Goal: Check status: Check status

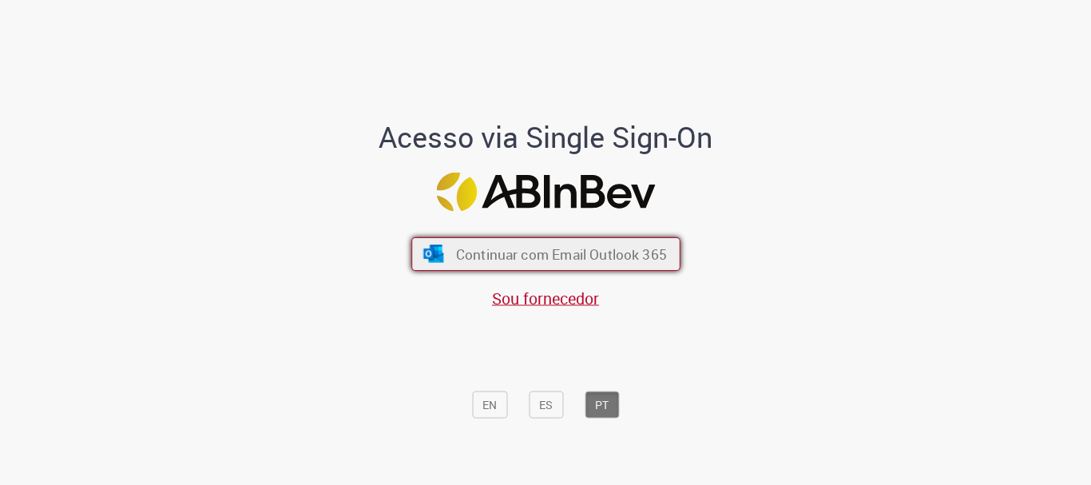
click at [570, 264] on button "Continuar com Email Outlook 365" at bounding box center [545, 254] width 269 height 34
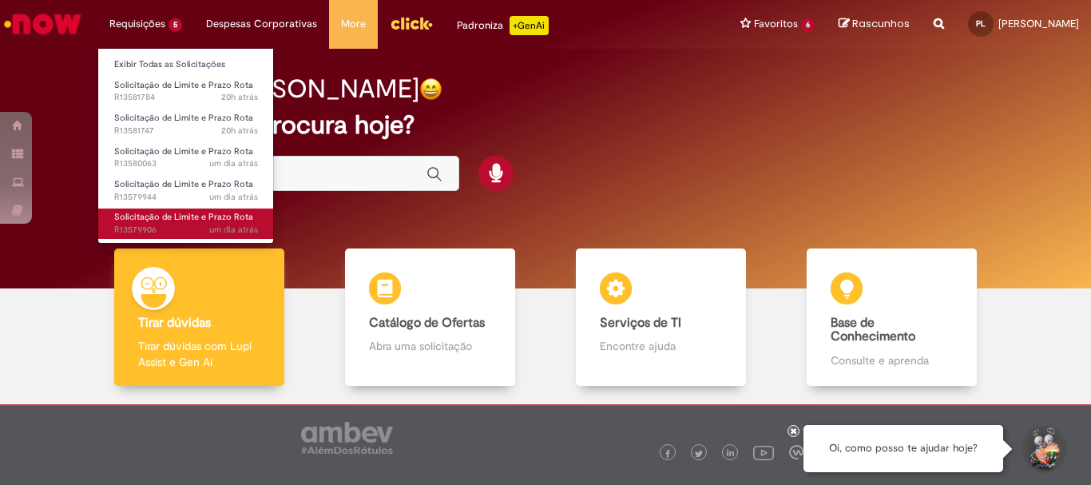
click at [197, 226] on span "um dia atrás um dia atrás R13579906" at bounding box center [186, 230] width 144 height 13
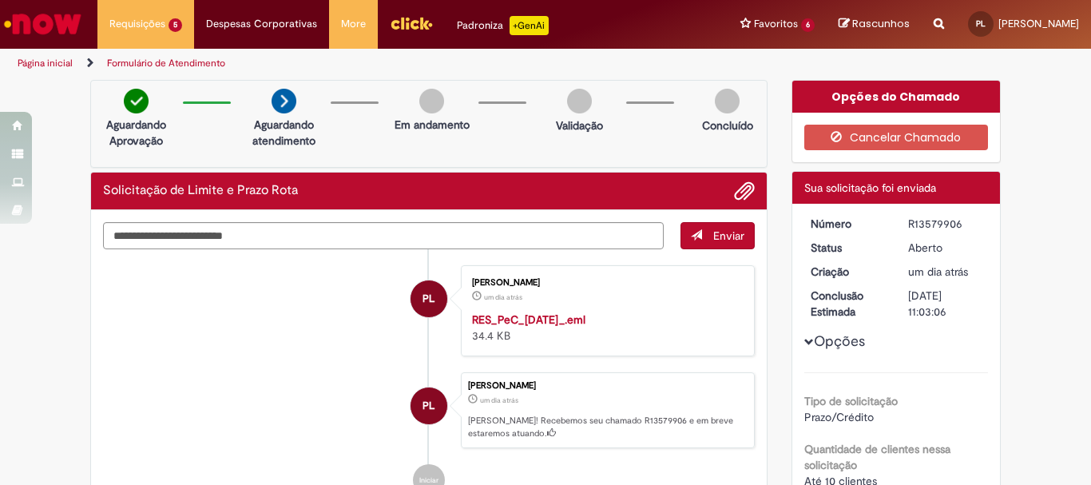
click at [535, 314] on strong "RES_PeC_[DATE]_.eml" at bounding box center [528, 319] width 113 height 14
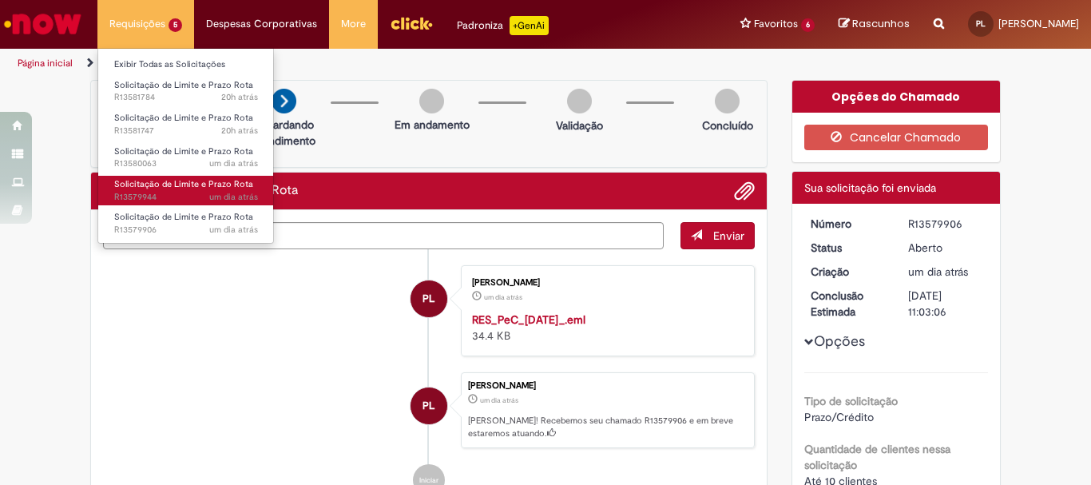
click at [173, 199] on span "um dia atrás um dia atrás R13579944" at bounding box center [186, 197] width 144 height 13
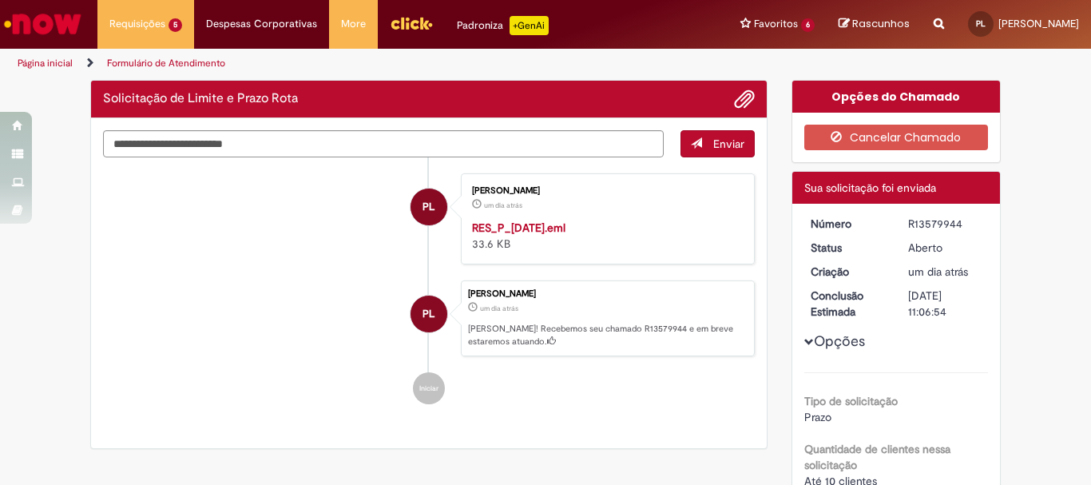
click at [594, 329] on p "[PERSON_NAME]! Recebemos seu chamado R13579944 e em breve estaremos atuando." at bounding box center [607, 335] width 278 height 25
click at [557, 226] on strong "RES_P_[DATE].eml" at bounding box center [518, 228] width 93 height 14
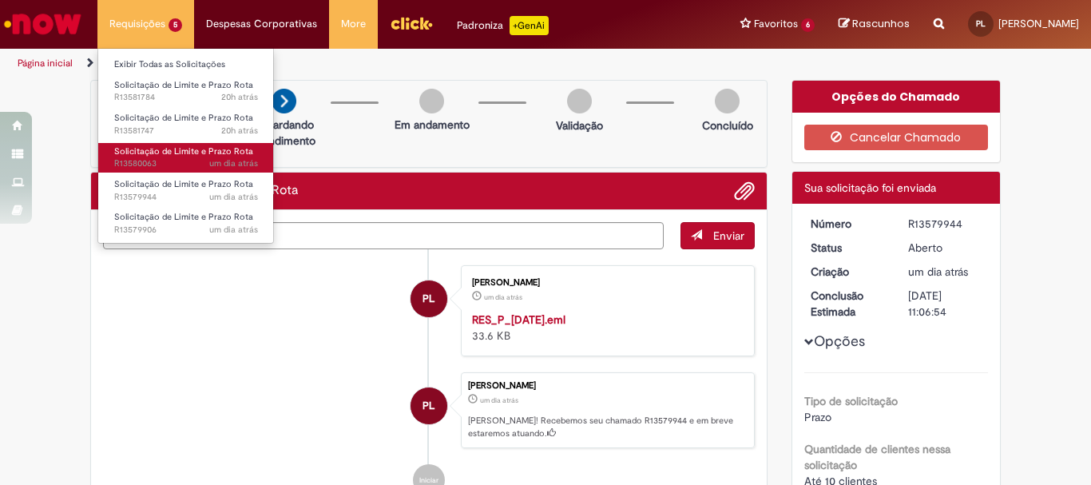
click at [176, 159] on span "um dia atrás um dia atrás R13580063" at bounding box center [186, 163] width 144 height 13
click at [189, 159] on span "um dia atrás um dia atrás R13580063" at bounding box center [186, 163] width 144 height 13
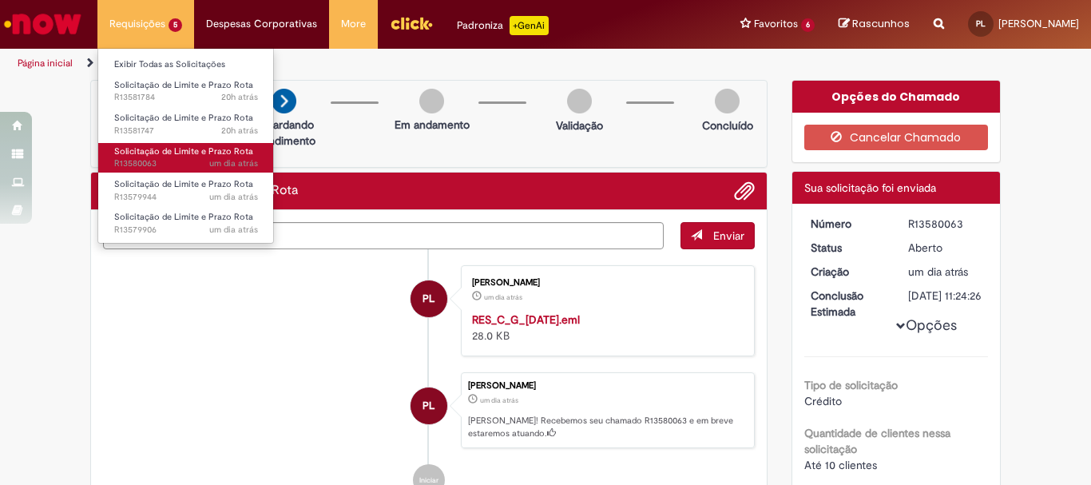
click at [199, 153] on span "Solicitação de Limite e Prazo Rota" at bounding box center [183, 151] width 139 height 12
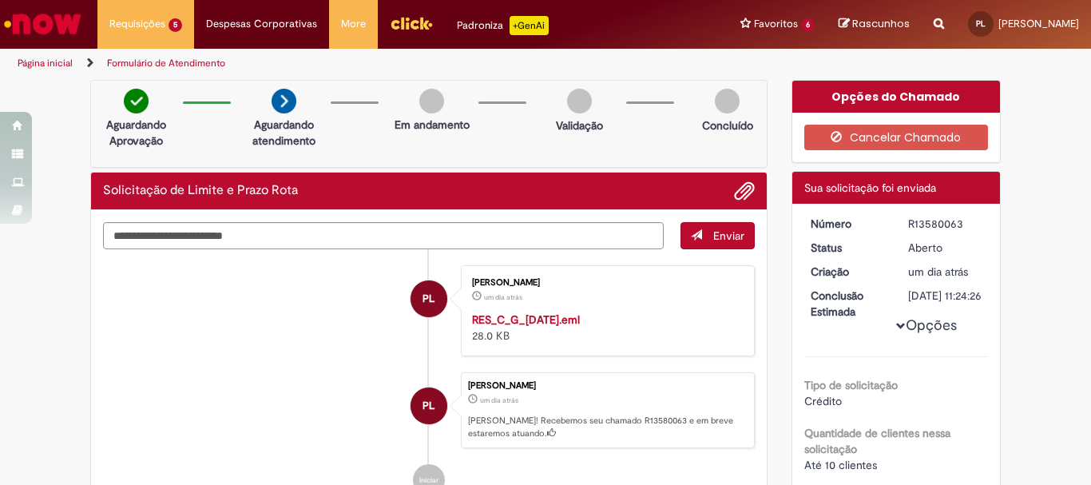
click at [531, 324] on strong "RES_C_G_[DATE].eml" at bounding box center [526, 319] width 108 height 14
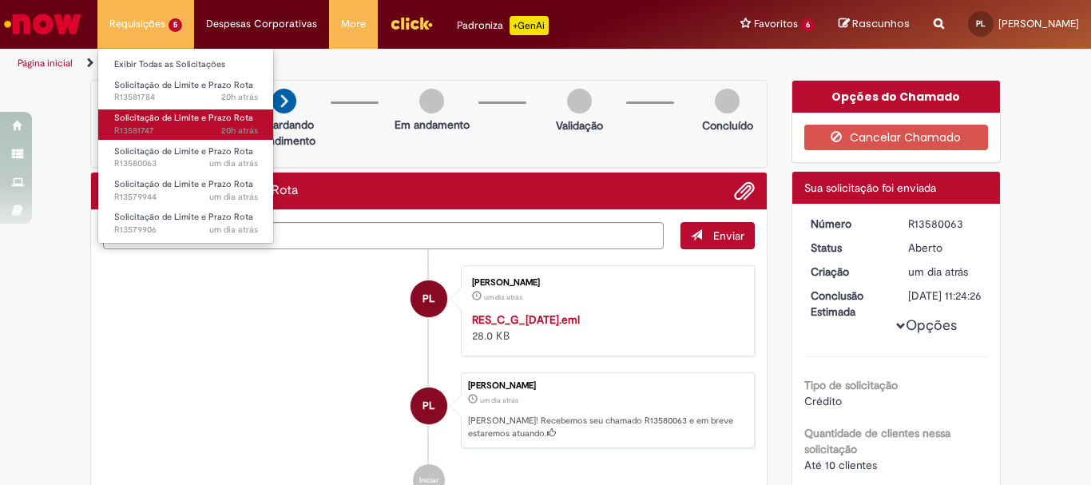
click at [189, 121] on span "Solicitação de Limite e Prazo Rota" at bounding box center [183, 118] width 139 height 12
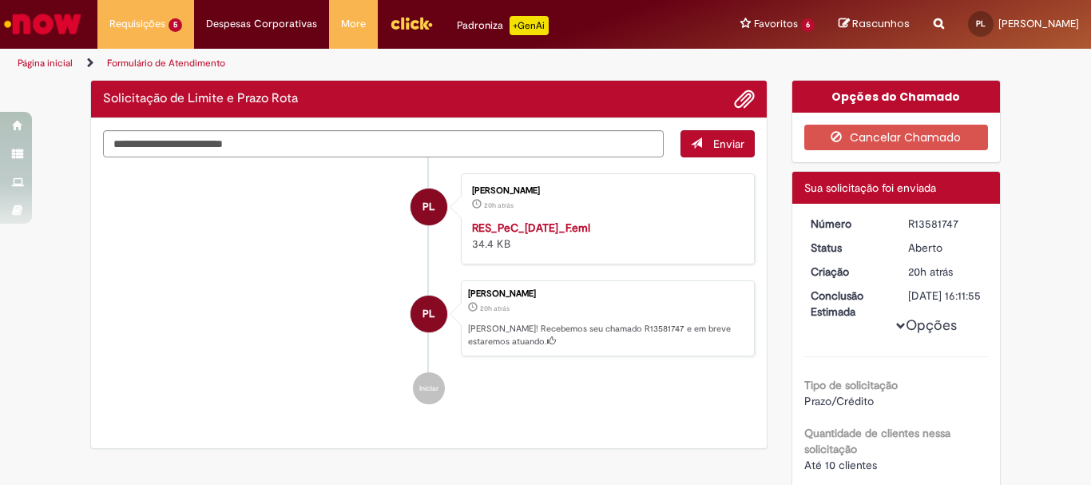
click at [550, 230] on strong "RES_PeC_[DATE]_F.eml" at bounding box center [531, 228] width 118 height 14
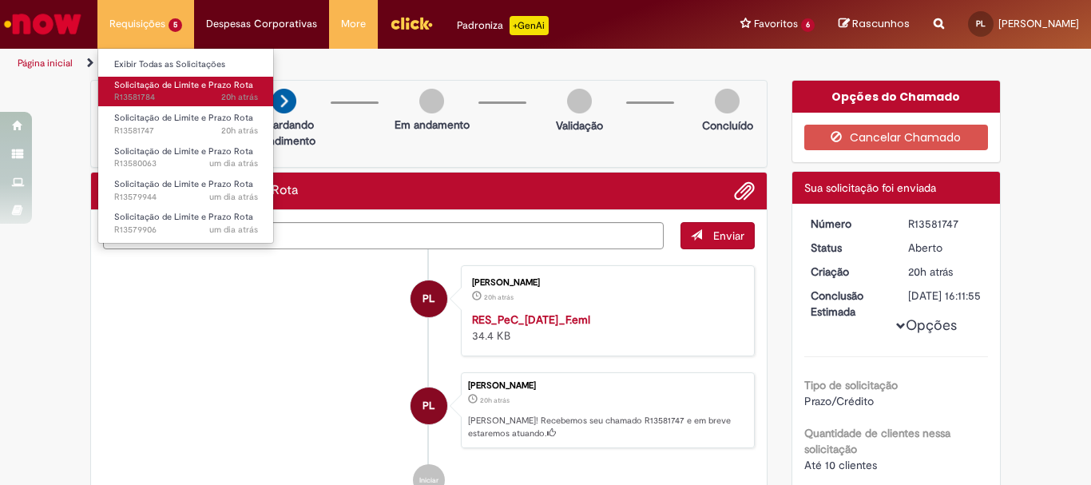
click at [181, 88] on span "Solicitação de Limite e Prazo Rota" at bounding box center [183, 85] width 139 height 12
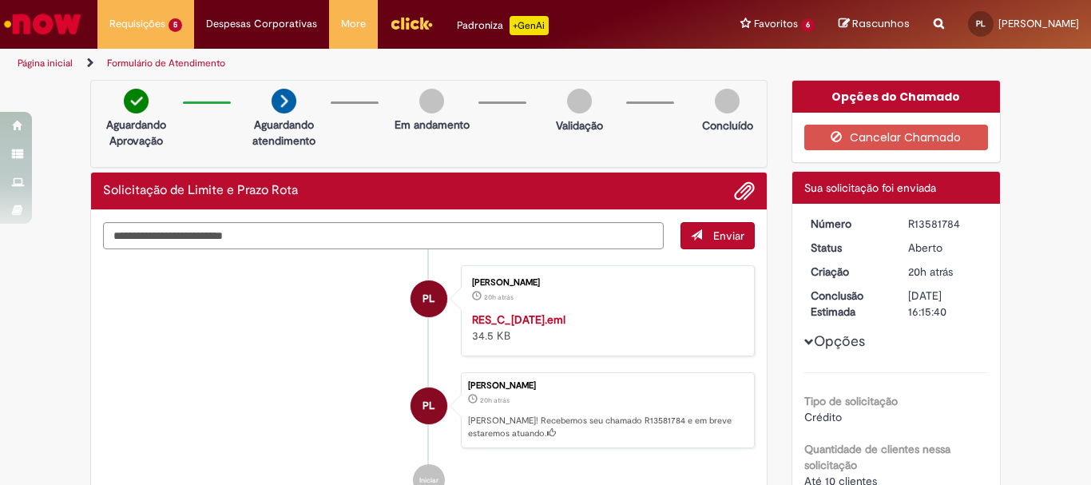
click at [552, 320] on strong "RES_C_[DATE].eml" at bounding box center [518, 319] width 93 height 14
